Goal: Task Accomplishment & Management: Complete application form

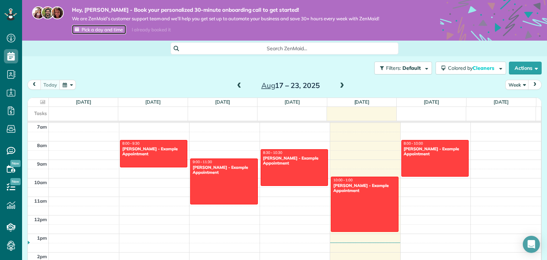
click at [116, 32] on span "Pick a day and time" at bounding box center [102, 30] width 41 height 6
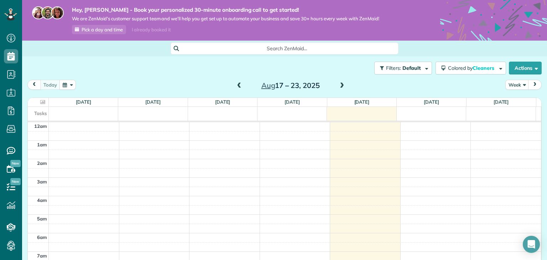
click at [154, 28] on div "I already booked it" at bounding box center [150, 29] width 47 height 9
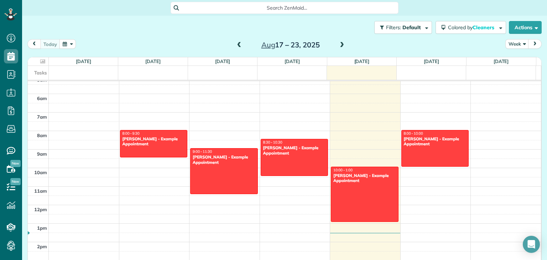
scroll to position [107, 0]
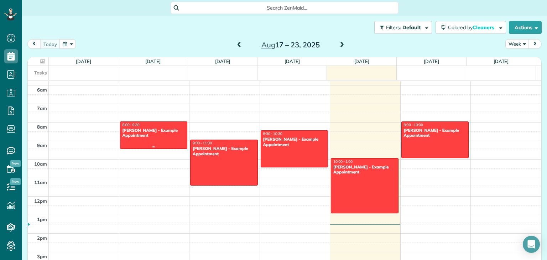
click at [142, 137] on div "Debbie Sardone - Example Appointment" at bounding box center [153, 133] width 63 height 10
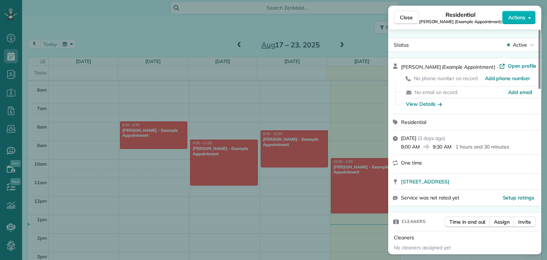
click at [350, 36] on div "Close Residential Debbie Sardone (Example Appointment) Actions Status Active De…" at bounding box center [273, 130] width 547 height 260
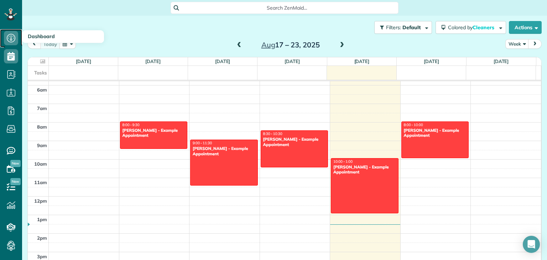
click at [11, 35] on icon at bounding box center [11, 38] width 14 height 14
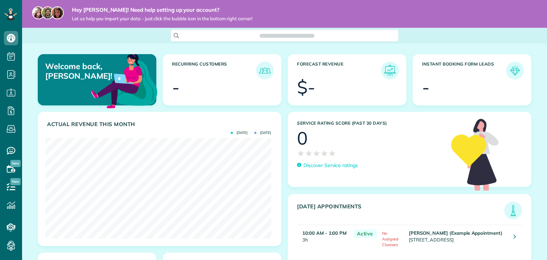
scroll to position [100, 226]
drag, startPoint x: 528, startPoint y: 244, endPoint x: 525, endPoint y: 251, distance: 7.5
click at [528, 244] on icon "Open Intercom Messenger" at bounding box center [531, 244] width 8 height 9
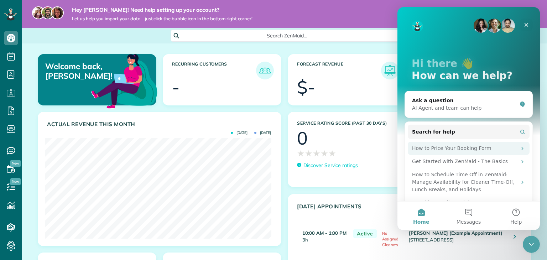
scroll to position [15, 0]
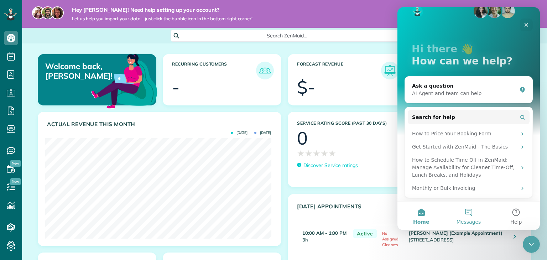
click at [468, 215] on button "Messages" at bounding box center [468, 215] width 47 height 28
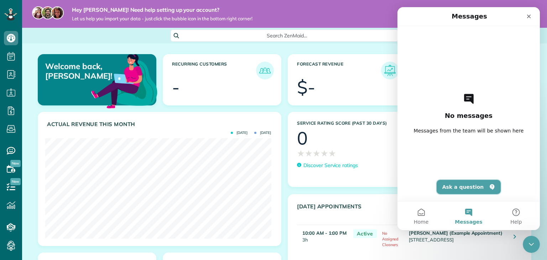
click at [461, 182] on button "Ask a question" at bounding box center [468, 187] width 64 height 14
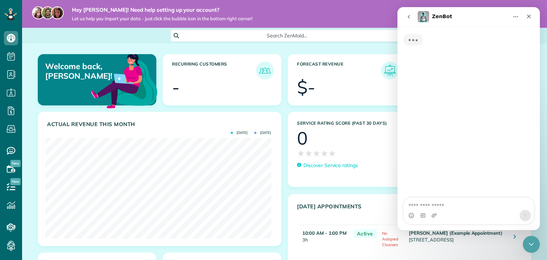
click at [448, 205] on textarea "Ask a question…" at bounding box center [468, 204] width 130 height 12
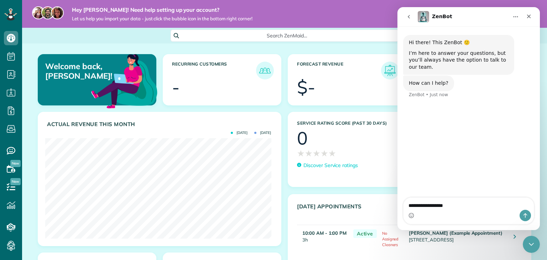
type textarea "**********"
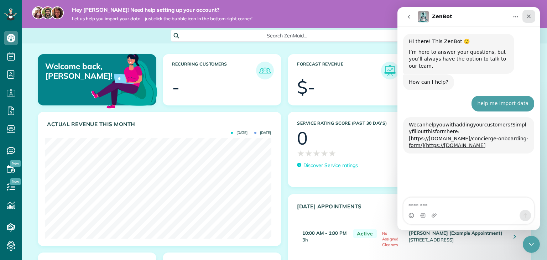
scroll to position [65, 0]
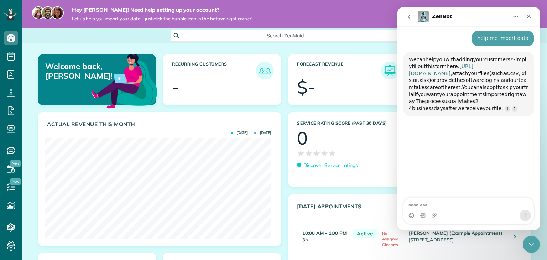
click at [464, 65] on link "https://www.zenmaid.com/concierge-onboarding-form/" at bounding box center [441, 69] width 64 height 13
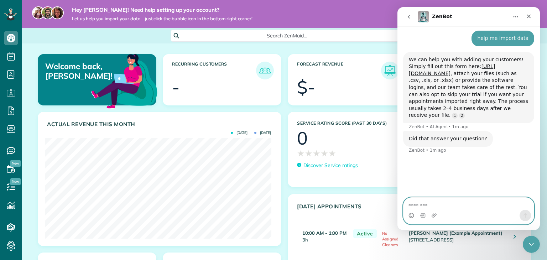
click at [433, 201] on textarea "Message…" at bounding box center [468, 204] width 130 height 12
type textarea "**********"
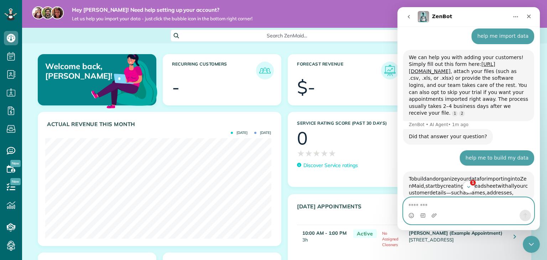
scroll to position [187, 0]
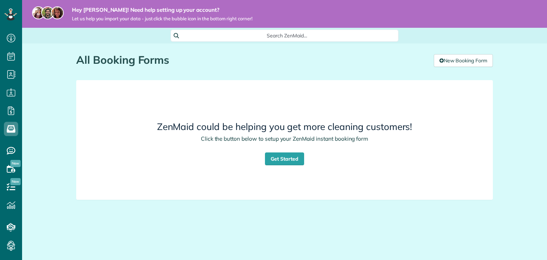
scroll to position [3, 3]
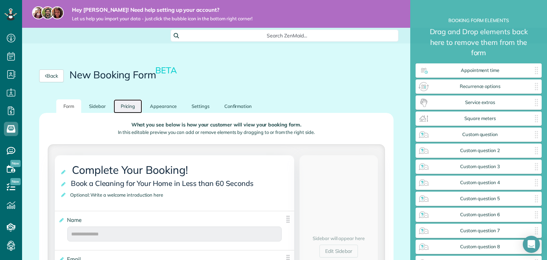
click at [131, 110] on link "Pricing" at bounding box center [128, 106] width 29 height 14
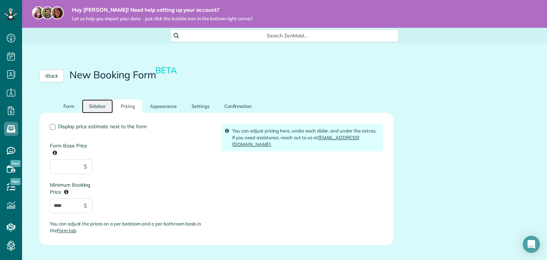
click at [101, 107] on link "Sidebar" at bounding box center [97, 106] width 31 height 14
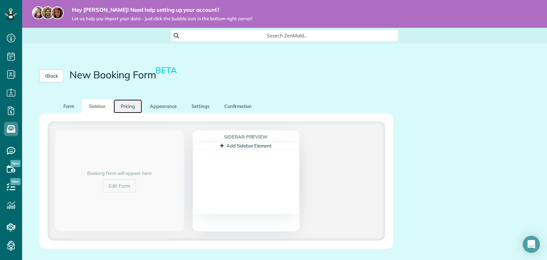
click at [129, 109] on link "Pricing" at bounding box center [128, 106] width 29 height 14
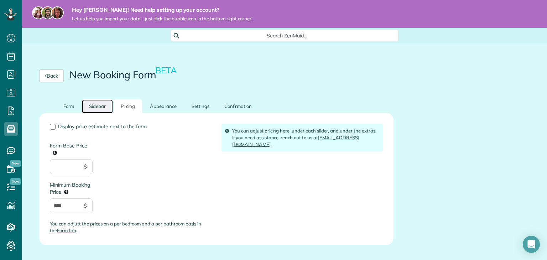
click at [93, 105] on link "Sidebar" at bounding box center [97, 106] width 31 height 14
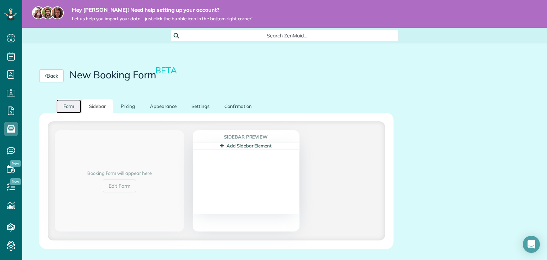
click at [67, 109] on link "Form" at bounding box center [68, 106] width 25 height 14
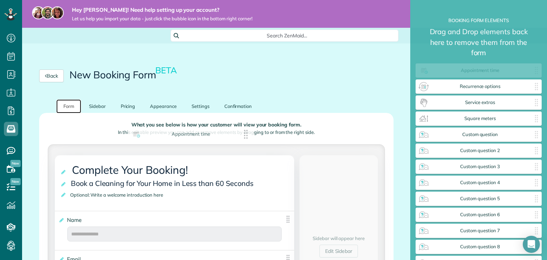
drag, startPoint x: 478, startPoint y: 72, endPoint x: 189, endPoint y: 136, distance: 295.3
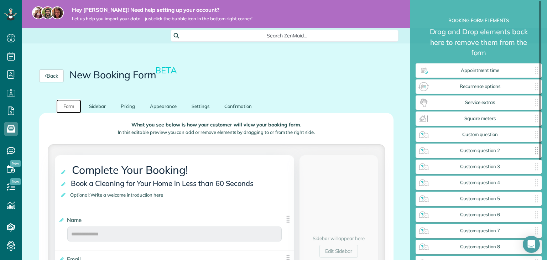
click at [479, 153] on div "Custom question 2 ✕" at bounding box center [478, 150] width 126 height 14
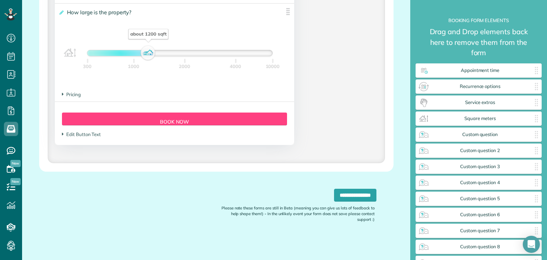
scroll to position [665, 0]
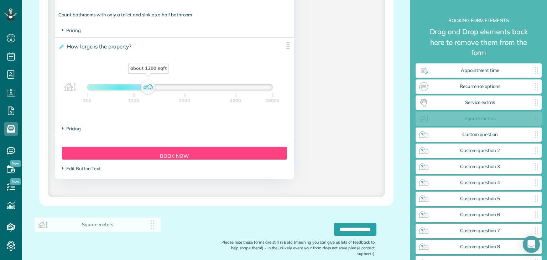
drag, startPoint x: 463, startPoint y: 121, endPoint x: 100, endPoint y: 205, distance: 373.5
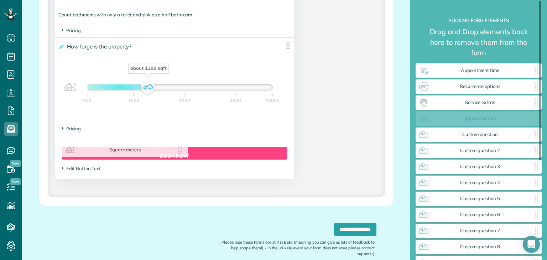
drag, startPoint x: 347, startPoint y: 138, endPoint x: 126, endPoint y: 151, distance: 221.4
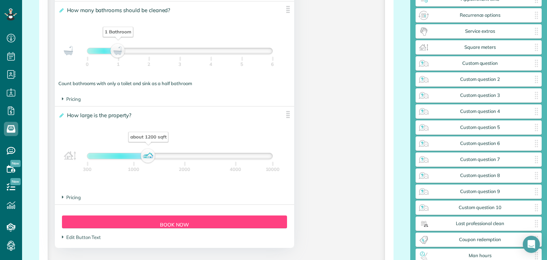
scroll to position [594, 0]
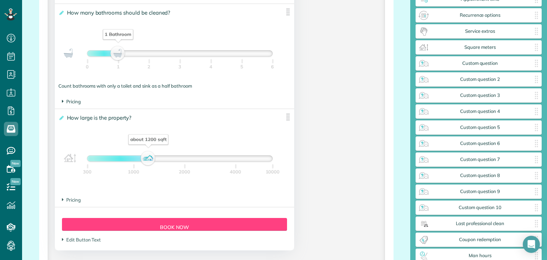
click at [63, 104] on icon at bounding box center [63, 101] width 2 height 6
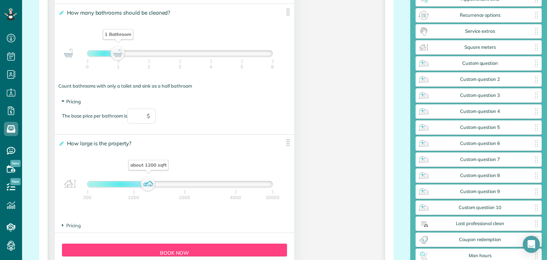
click at [63, 104] on span "Pricing" at bounding box center [71, 102] width 19 height 6
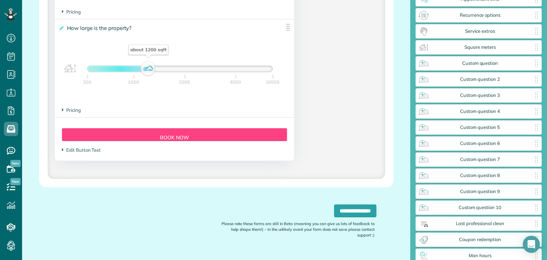
scroll to position [701, 0]
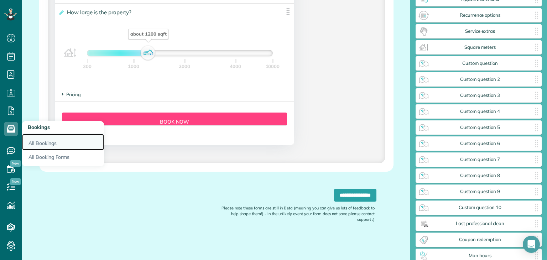
click at [29, 142] on link "All Bookings" at bounding box center [63, 142] width 82 height 16
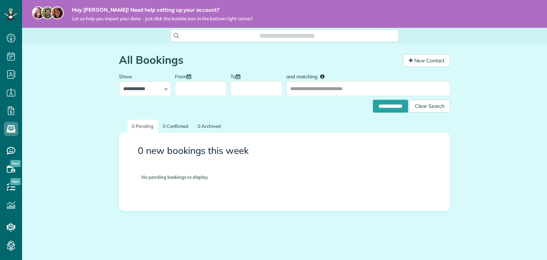
scroll to position [3, 3]
click at [409, 59] on icon at bounding box center [411, 60] width 4 height 5
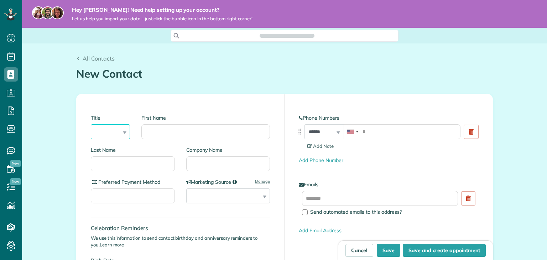
click at [102, 132] on select "*** **** *** ***" at bounding box center [110, 131] width 39 height 15
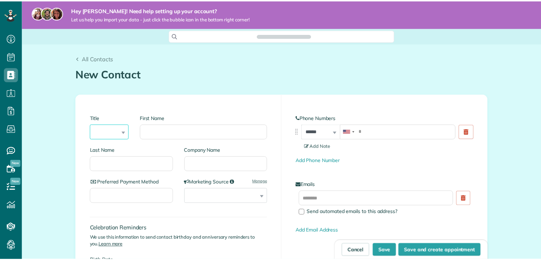
scroll to position [3, 3]
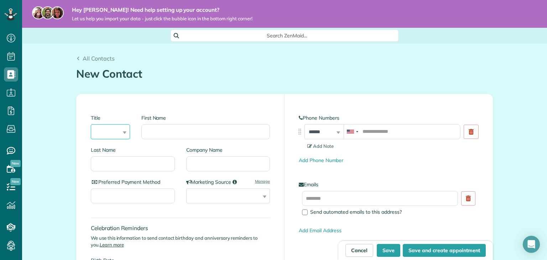
select select "***"
click at [91, 124] on select "*** **** *** ***" at bounding box center [110, 131] width 39 height 15
click at [164, 128] on input "First Name" at bounding box center [205, 131] width 128 height 15
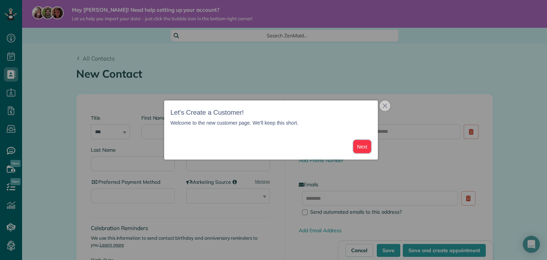
click at [362, 141] on button "Next" at bounding box center [362, 146] width 18 height 13
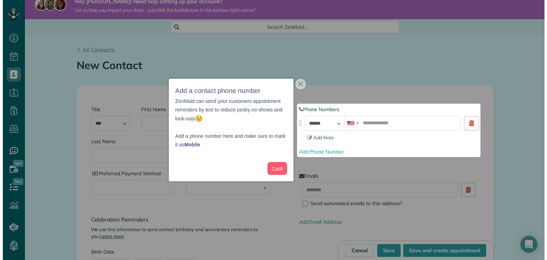
scroll to position [9, 0]
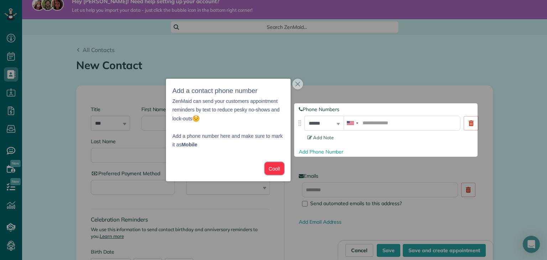
click at [268, 164] on button "Cool!" at bounding box center [274, 168] width 20 height 13
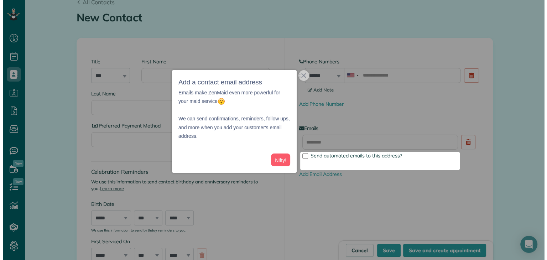
scroll to position [68, 0]
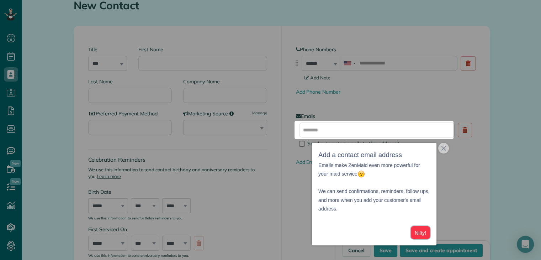
click at [426, 232] on button "Nifty!" at bounding box center [420, 232] width 19 height 13
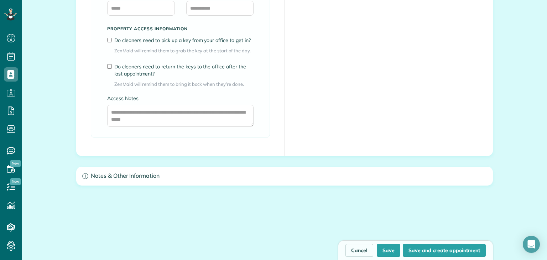
scroll to position [606, 0]
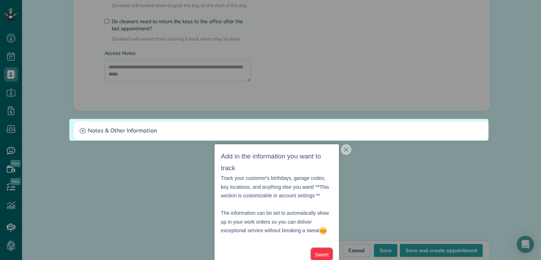
click at [317, 249] on button "Sweet" at bounding box center [322, 254] width 22 height 13
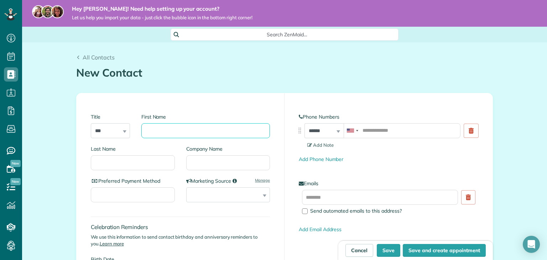
scroll to position [0, 0]
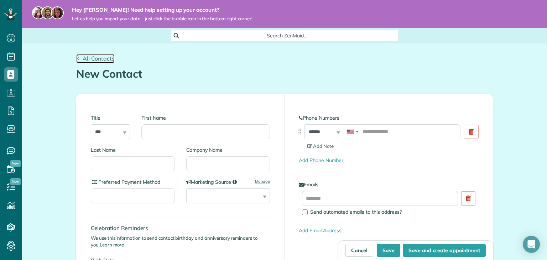
click at [85, 59] on span "All Contacts" at bounding box center [99, 58] width 32 height 7
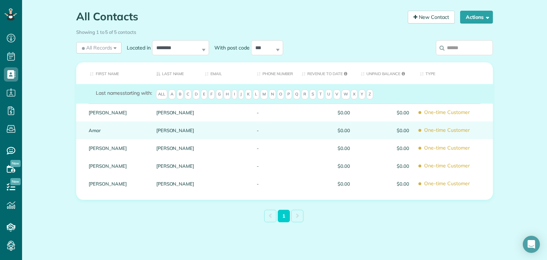
scroll to position [51, 0]
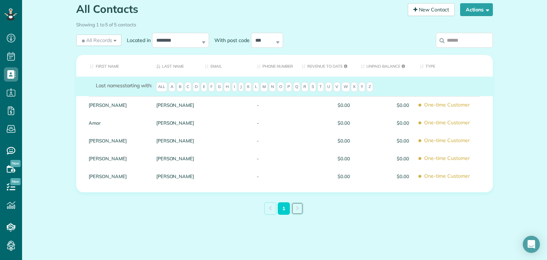
click at [294, 211] on link at bounding box center [297, 208] width 12 height 12
click at [285, 211] on link "1" at bounding box center [284, 208] width 12 height 12
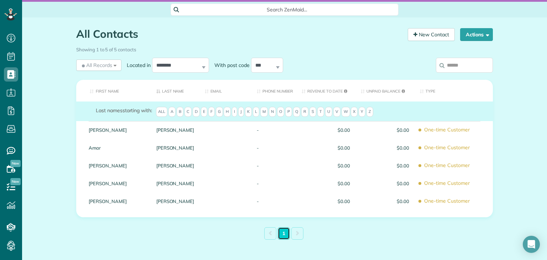
scroll to position [0, 0]
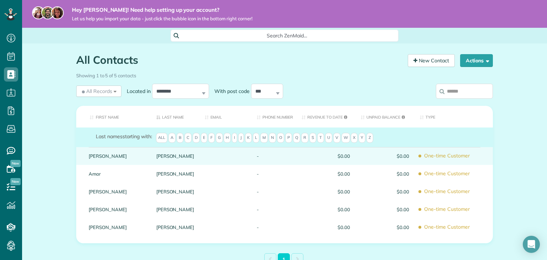
click at [178, 159] on div "Arellano" at bounding box center [175, 156] width 49 height 18
click at [161, 157] on link "Arellano" at bounding box center [175, 155] width 38 height 5
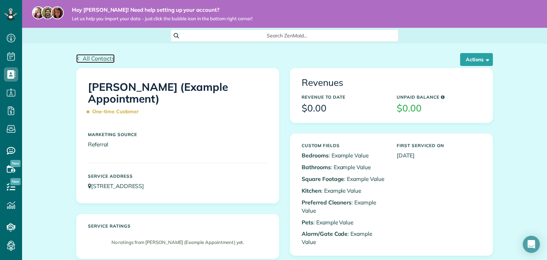
click at [84, 61] on span "All Contacts" at bounding box center [99, 58] width 32 height 7
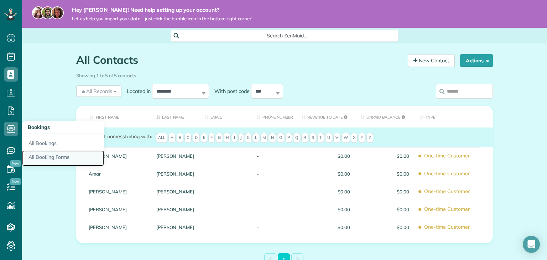
click at [41, 154] on link "All Booking Forms" at bounding box center [63, 158] width 82 height 16
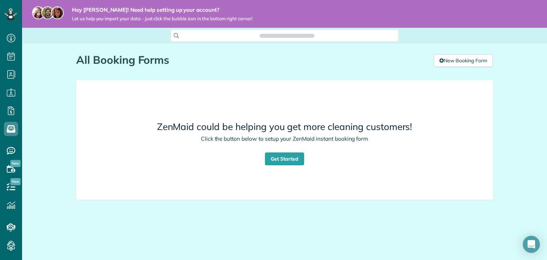
scroll to position [3, 3]
click at [282, 165] on div "ZenMaid could be helping you get more cleaning customers! Click the button belo…" at bounding box center [284, 139] width 393 height 107
click at [285, 157] on link "Get Started" at bounding box center [284, 158] width 39 height 13
click at [458, 61] on link "New Booking Form" at bounding box center [463, 60] width 59 height 13
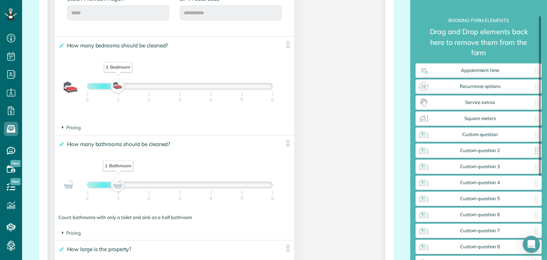
scroll to position [36, 0]
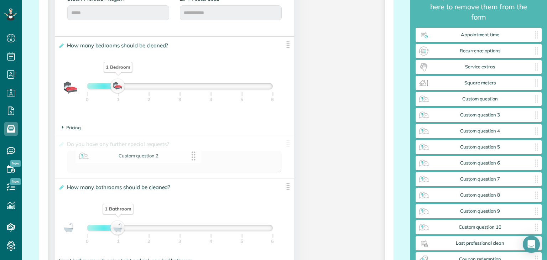
drag, startPoint x: 497, startPoint y: 116, endPoint x: 156, endPoint y: 157, distance: 343.4
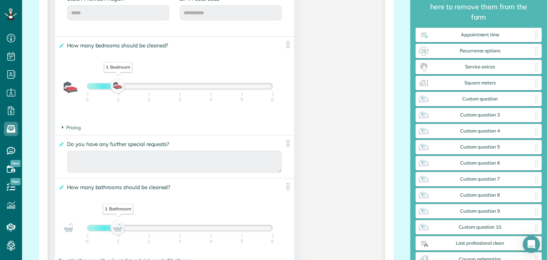
click at [155, 148] on span "Do you have any further special requests?" at bounding box center [119, 144] width 109 height 10
click at [0, 0] on input "**********" at bounding box center [0, 0] width 0 height 0
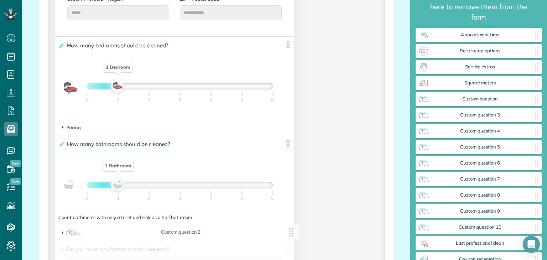
drag, startPoint x: 141, startPoint y: 146, endPoint x: 149, endPoint y: 236, distance: 90.4
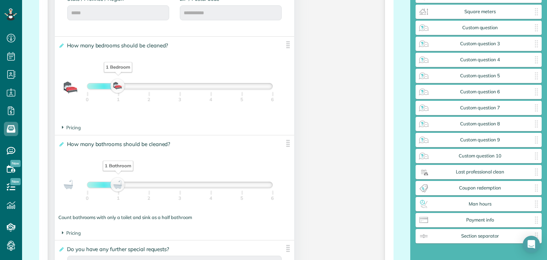
scroll to position [569, 0]
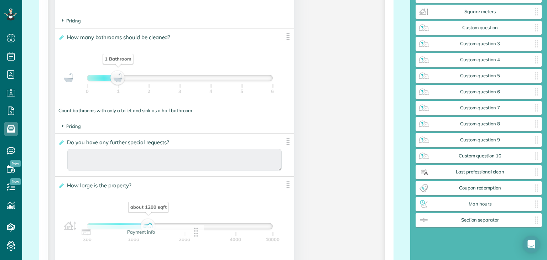
drag, startPoint x: 393, startPoint y: 239, endPoint x: 127, endPoint y: 231, distance: 265.6
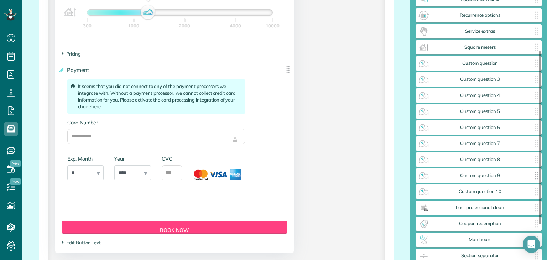
scroll to position [107, 0]
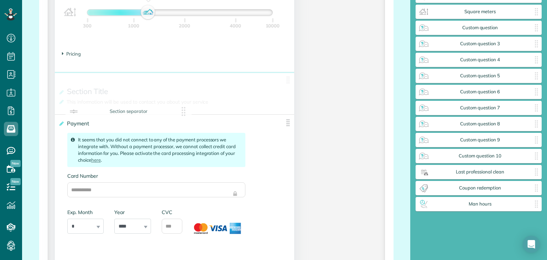
drag, startPoint x: 434, startPoint y: 220, endPoint x: 94, endPoint y: 117, distance: 354.6
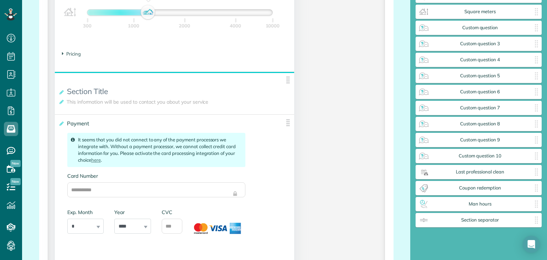
click at [121, 93] on h2 "**********" at bounding box center [168, 91] width 221 height 9
click at [118, 99] on span "This information will be used to contact you about your service" at bounding box center [139, 102] width 148 height 10
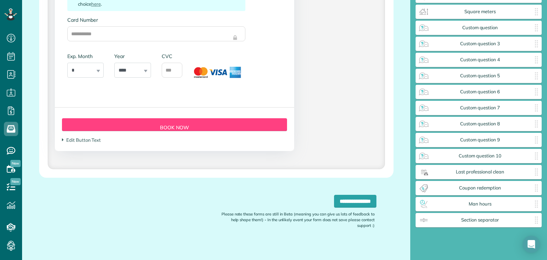
scroll to position [946, 0]
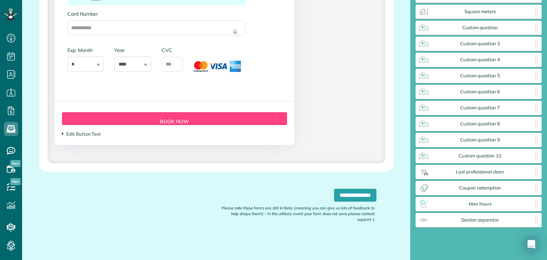
click at [64, 135] on span "Edit Button Text" at bounding box center [81, 134] width 39 height 6
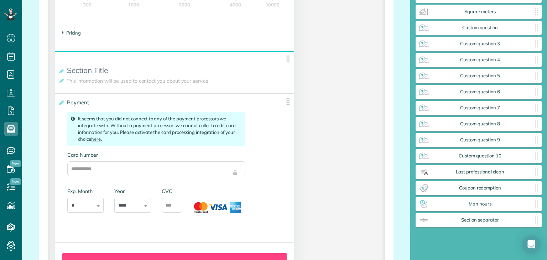
scroll to position [768, 0]
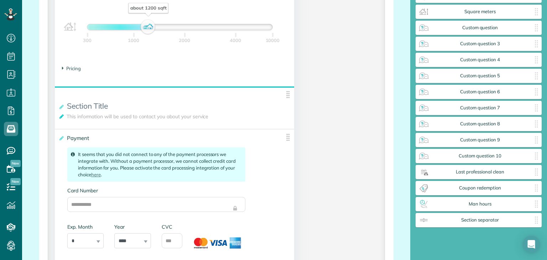
click at [61, 119] on icon at bounding box center [60, 116] width 5 height 5
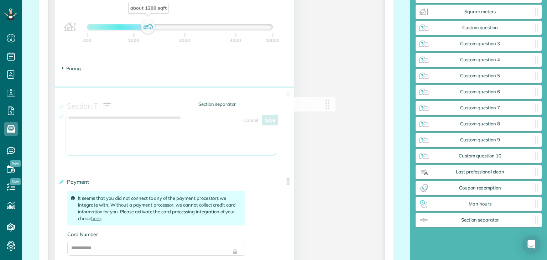
drag, startPoint x: 214, startPoint y: 120, endPoint x: 109, endPoint y: 127, distance: 104.9
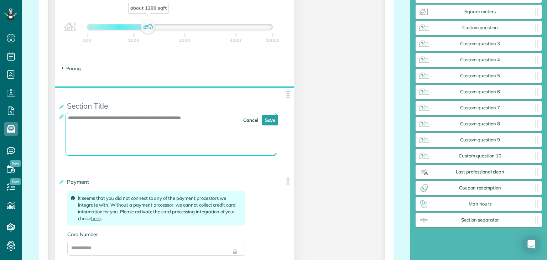
click at [114, 107] on h2 "**********" at bounding box center [168, 106] width 221 height 9
click at [58, 109] on icon at bounding box center [60, 106] width 5 height 5
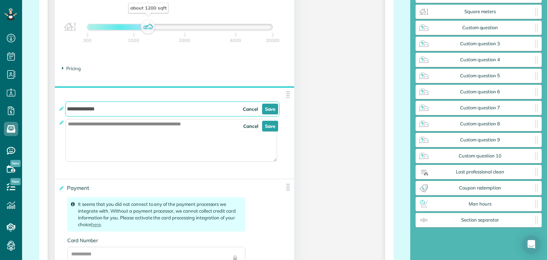
click at [101, 111] on input "**********" at bounding box center [172, 108] width 214 height 15
type input "*"
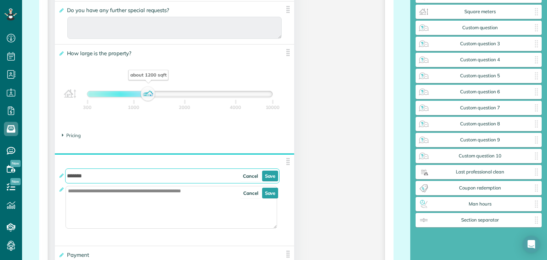
scroll to position [697, 0]
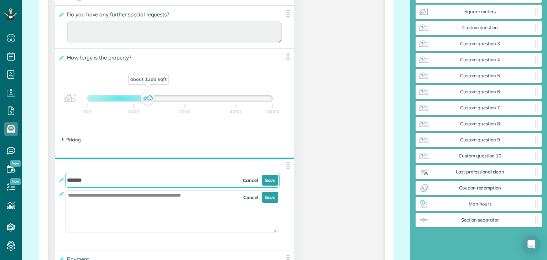
click at [63, 141] on icon at bounding box center [63, 139] width 2 height 6
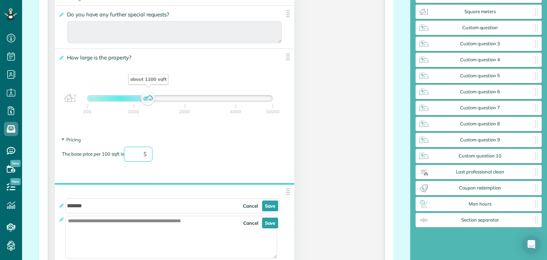
click at [137, 156] on input "text" at bounding box center [138, 154] width 28 height 15
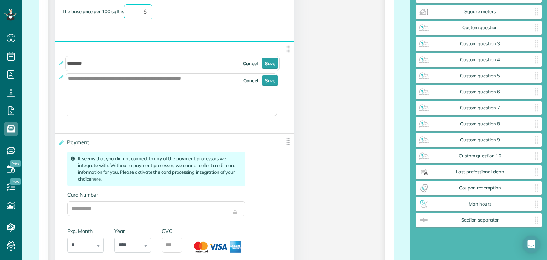
scroll to position [804, 0]
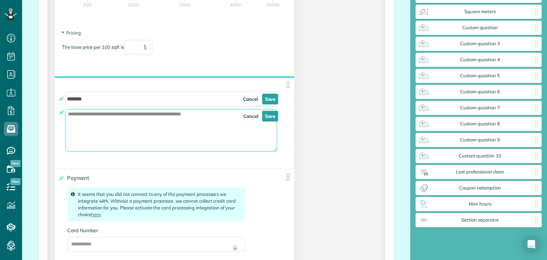
click at [216, 117] on textarea "**********" at bounding box center [171, 130] width 212 height 43
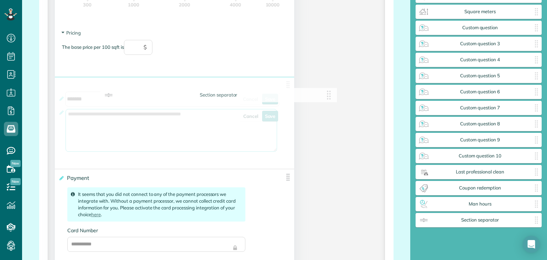
drag, startPoint x: 224, startPoint y: 113, endPoint x: 145, endPoint y: 120, distance: 79.0
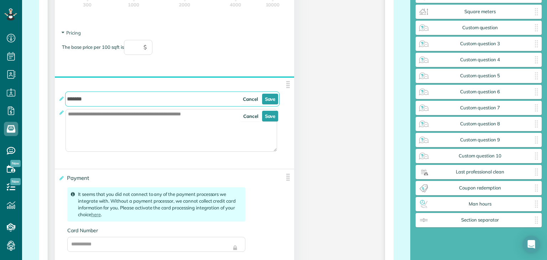
click at [106, 103] on input "*******" at bounding box center [172, 98] width 214 height 15
type input "*"
type input "**********"
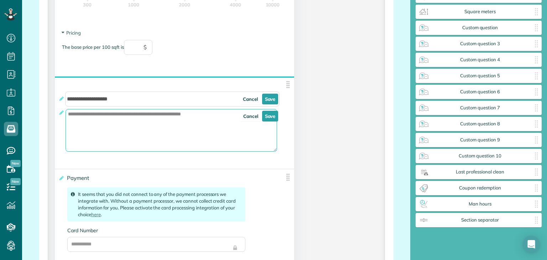
click at [107, 111] on textarea "**********" at bounding box center [171, 130] width 212 height 43
click at [205, 113] on textarea "**********" at bounding box center [171, 130] width 212 height 43
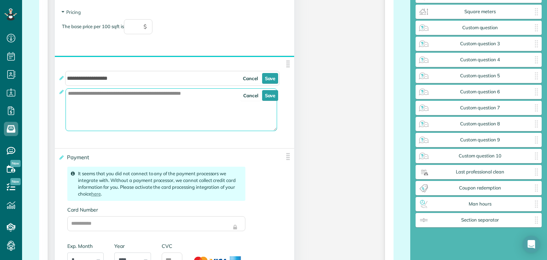
scroll to position [875, 0]
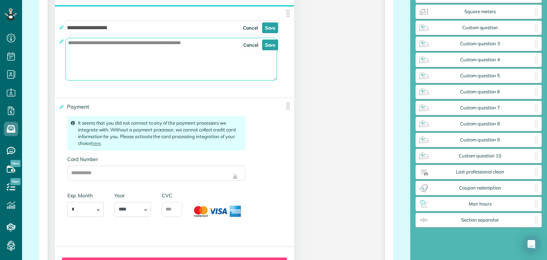
click at [221, 50] on textarea "**********" at bounding box center [171, 59] width 212 height 43
click at [144, 63] on textarea "**********" at bounding box center [171, 59] width 212 height 43
paste textarea "**********"
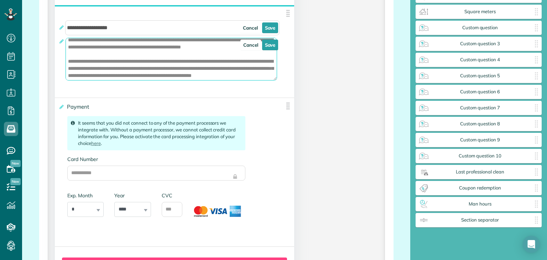
scroll to position [110, 0]
drag, startPoint x: 167, startPoint y: 77, endPoint x: 93, endPoint y: 78, distance: 74.4
click at [93, 78] on textarea "**********" at bounding box center [171, 59] width 212 height 43
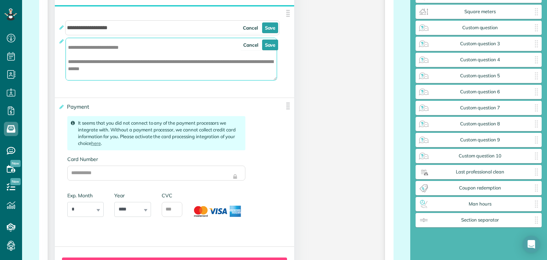
scroll to position [0, 0]
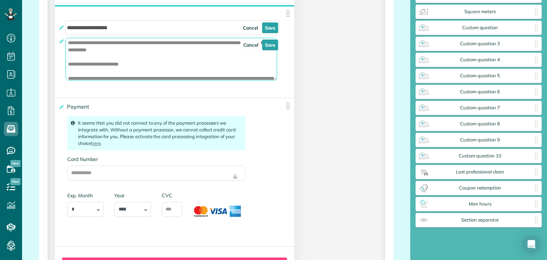
click at [142, 45] on textarea "**********" at bounding box center [171, 59] width 212 height 43
click at [146, 44] on textarea "**********" at bounding box center [171, 59] width 212 height 43
type textarea "**********"
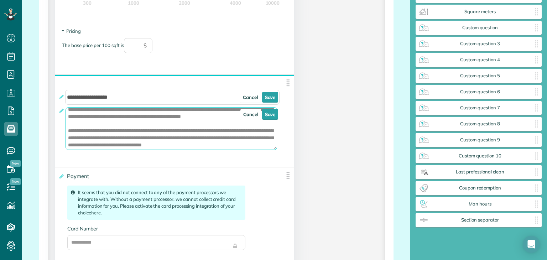
scroll to position [804, 0]
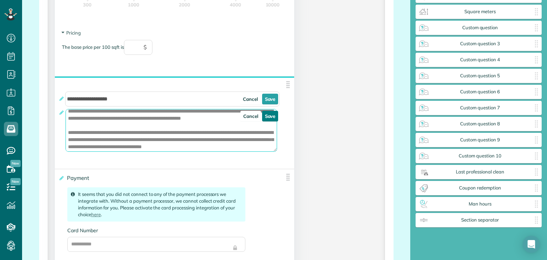
click at [269, 121] on link "Save" at bounding box center [270, 116] width 16 height 11
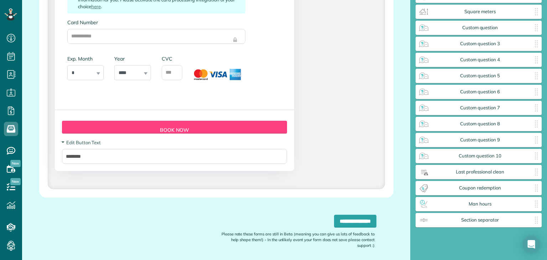
scroll to position [1047, 0]
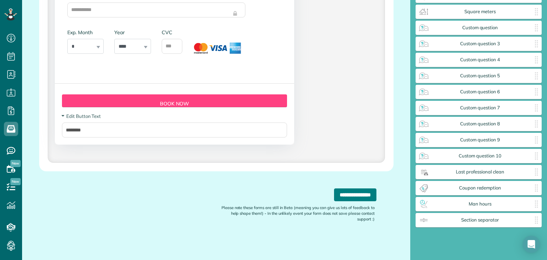
click at [341, 198] on input "**********" at bounding box center [355, 194] width 42 height 13
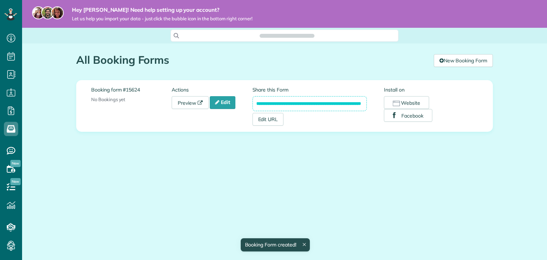
scroll to position [3, 3]
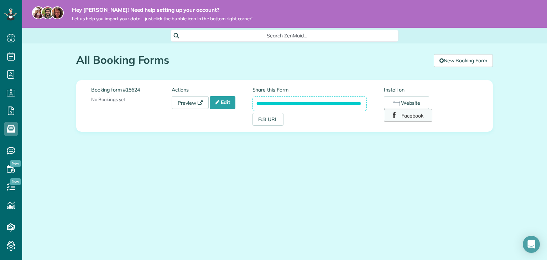
click at [405, 117] on button "Facebook" at bounding box center [408, 115] width 48 height 13
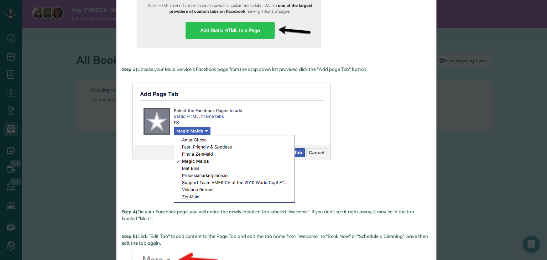
scroll to position [178, 0]
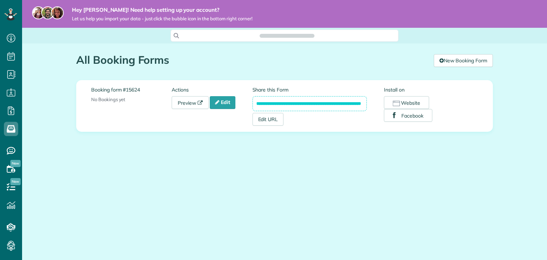
scroll to position [259, 22]
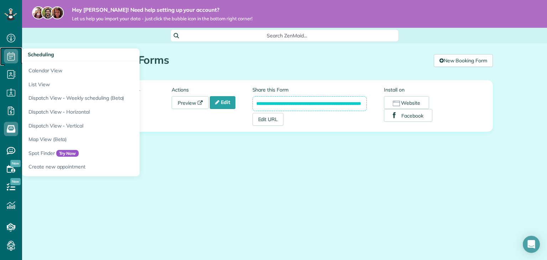
click at [11, 60] on icon at bounding box center [11, 56] width 14 height 14
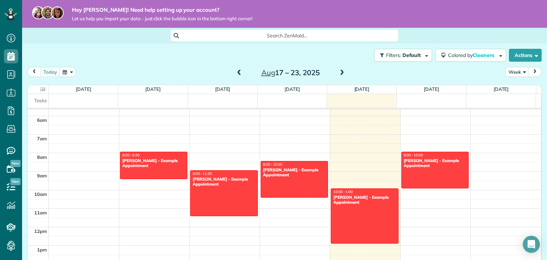
scroll to position [93, 0]
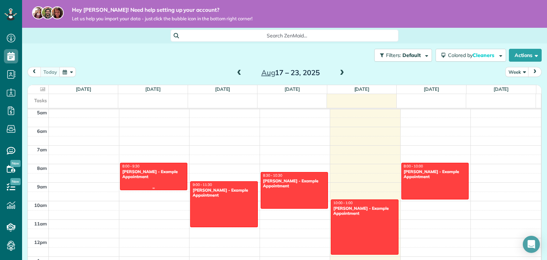
click at [144, 181] on div at bounding box center [153, 176] width 67 height 27
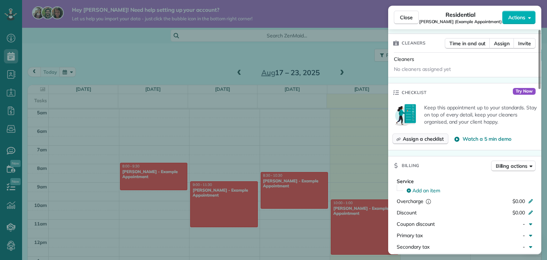
scroll to position [215, 0]
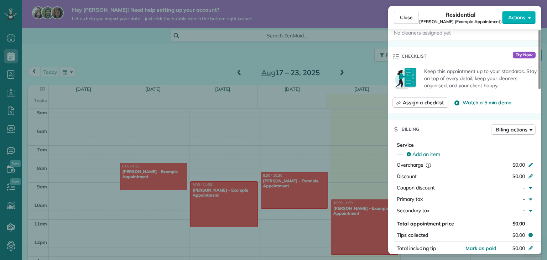
click at [526, 56] on span "Try Now" at bounding box center [524, 55] width 23 height 7
click at [466, 104] on span "Watch a 5 min demo" at bounding box center [486, 102] width 48 height 7
